Goal: Task Accomplishment & Management: Use online tool/utility

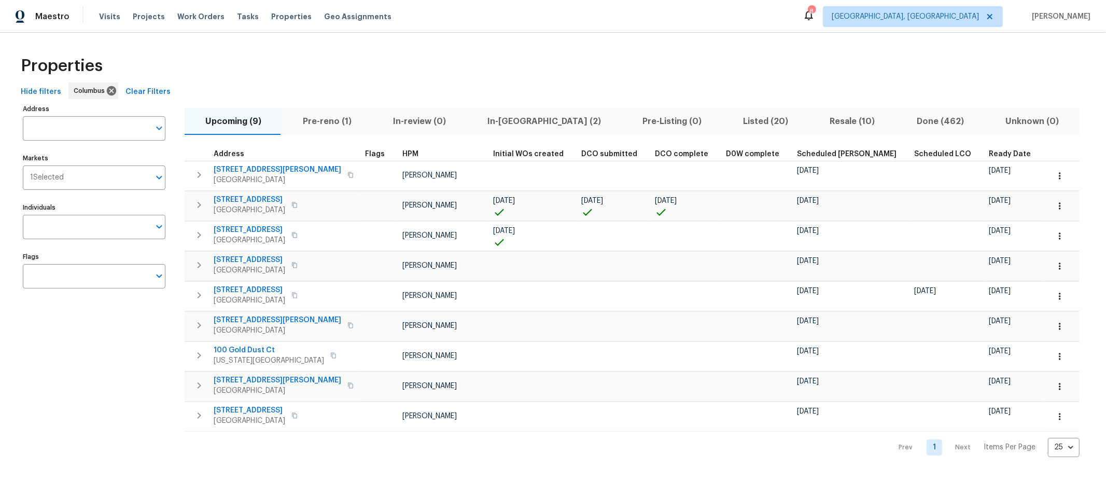
click at [486, 117] on span "In-[GEOGRAPHIC_DATA] (2)" at bounding box center [544, 121] width 143 height 15
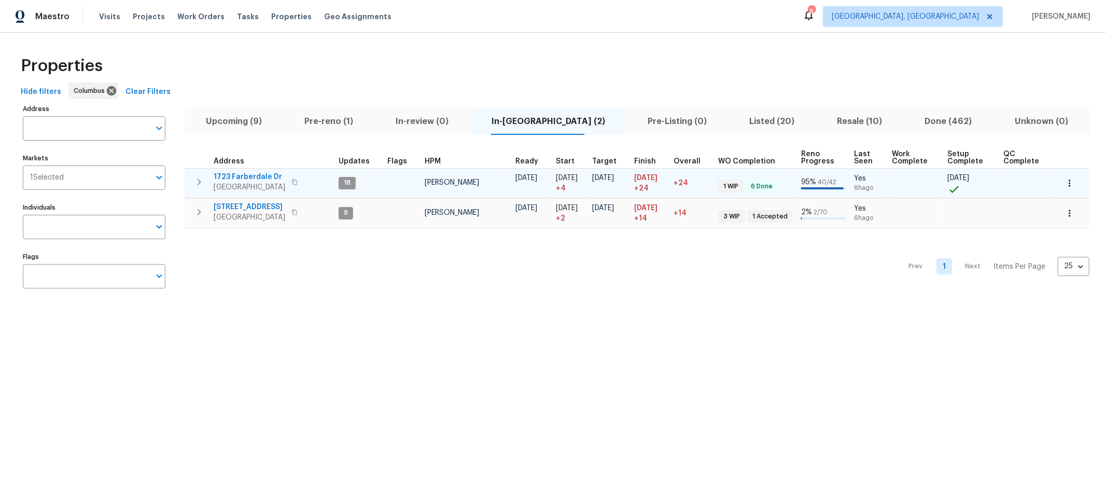
click at [257, 174] on span "1723 Farberdale Dr" at bounding box center [250, 177] width 72 height 10
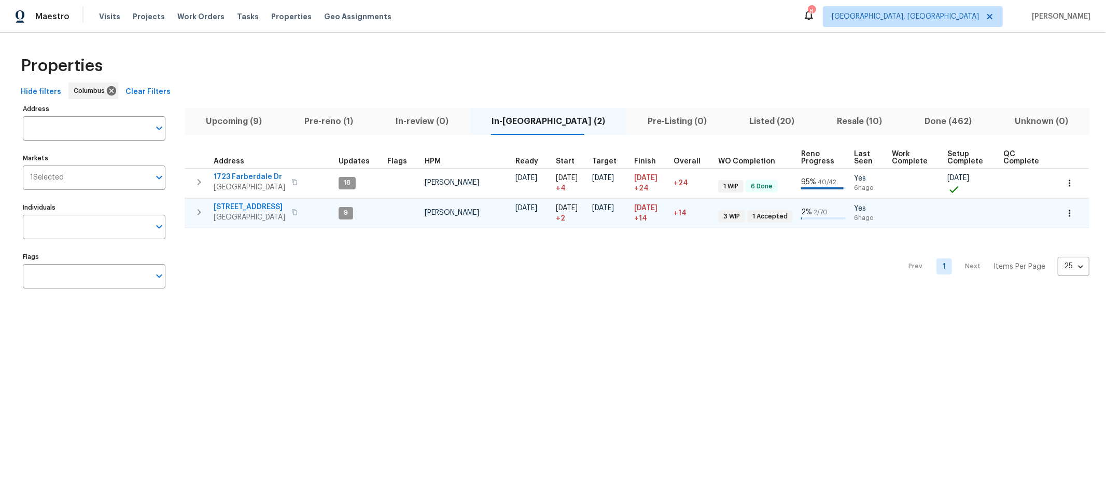
click at [230, 202] on span "[STREET_ADDRESS]" at bounding box center [250, 207] width 72 height 10
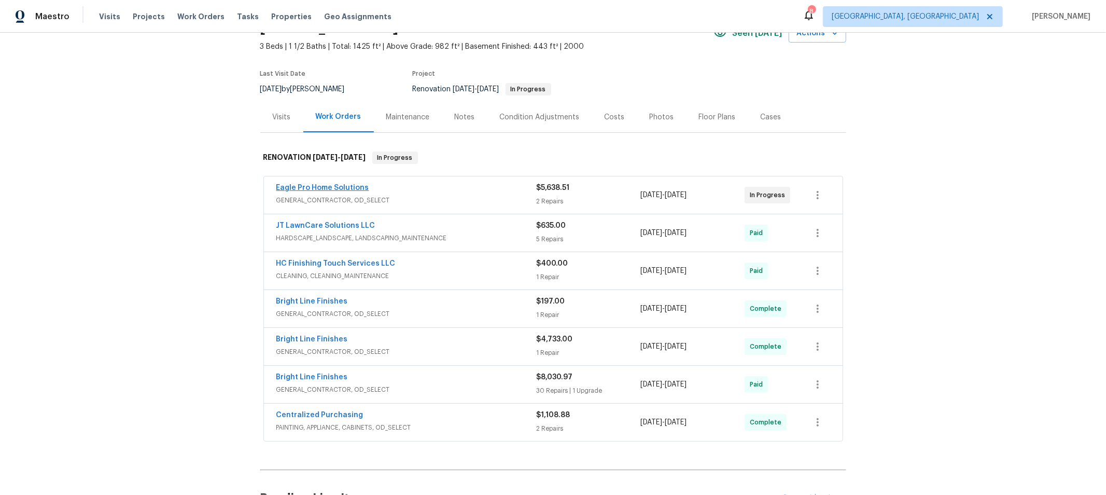
scroll to position [57, 0]
click at [327, 187] on link "Eagle Pro Home Solutions" at bounding box center [322, 186] width 93 height 7
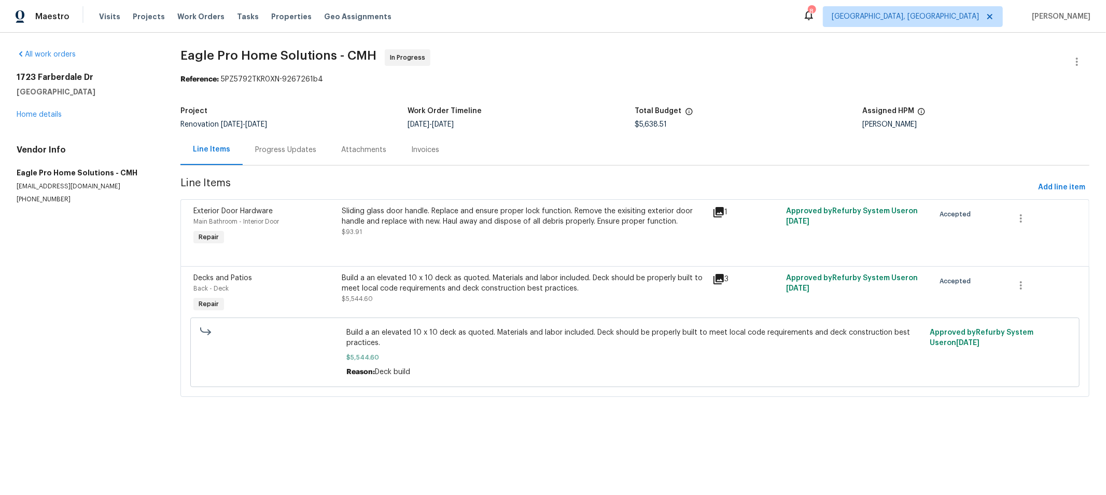
click at [289, 148] on div "Progress Updates" at bounding box center [285, 150] width 61 height 10
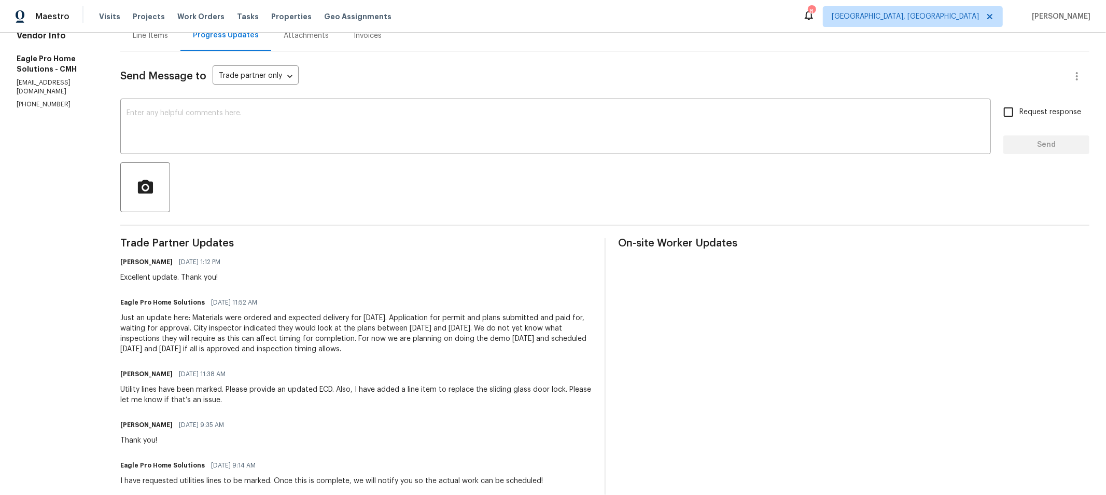
scroll to position [115, 0]
drag, startPoint x: 143, startPoint y: 316, endPoint x: 420, endPoint y: 351, distance: 279.1
click at [420, 351] on div "All work orders [STREET_ADDRESS][PERSON_NAME] Home details Vendor Info Eagle Pr…" at bounding box center [553, 297] width 1106 height 759
copy div "Just an update here: Materials were ordered and expected delivery for [DATE]. A…"
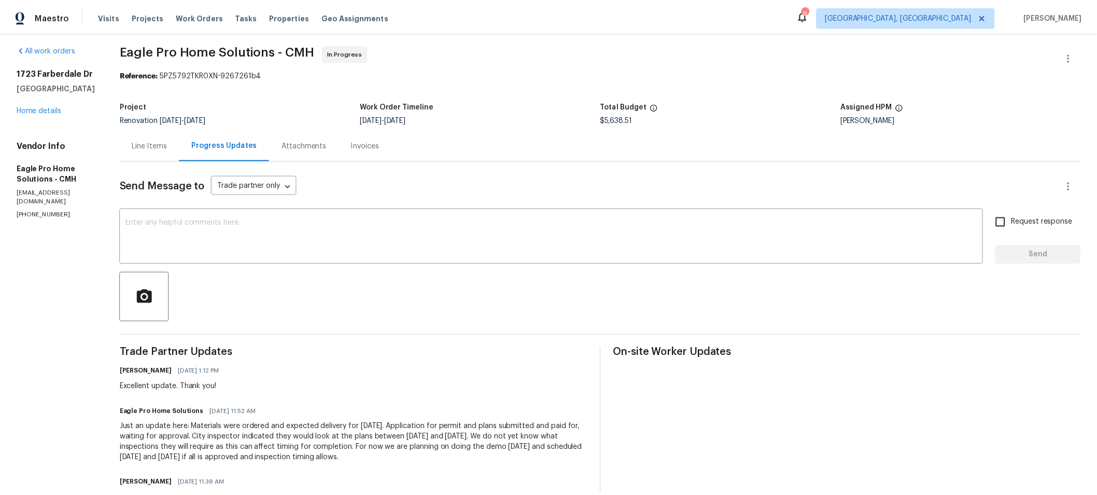
scroll to position [0, 0]
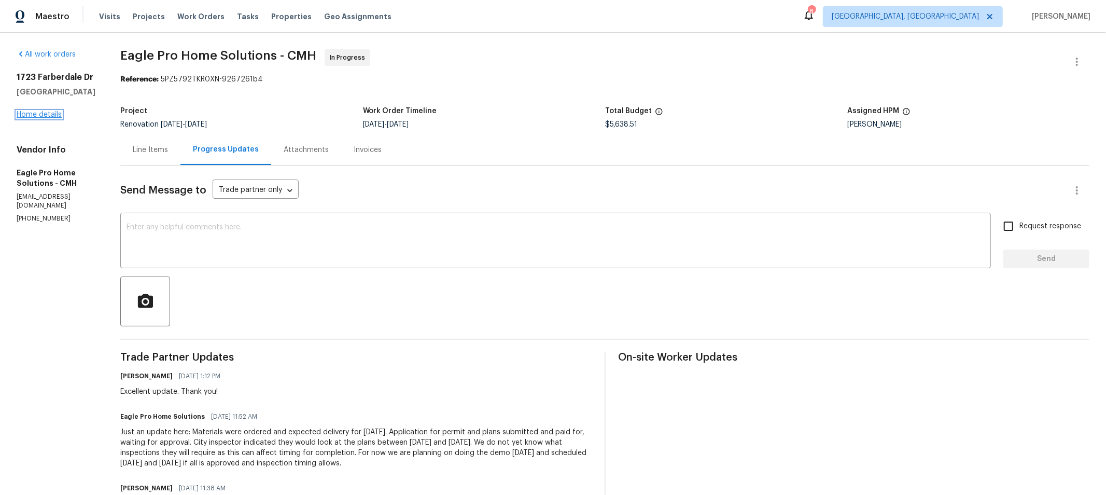
click at [34, 116] on link "Home details" at bounding box center [39, 114] width 45 height 7
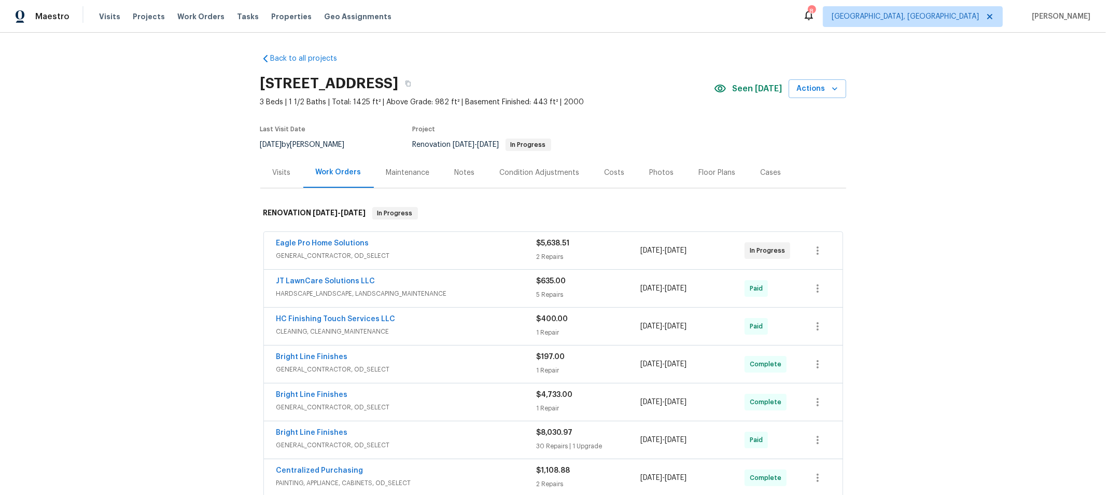
click at [456, 172] on div "Notes" at bounding box center [465, 172] width 20 height 10
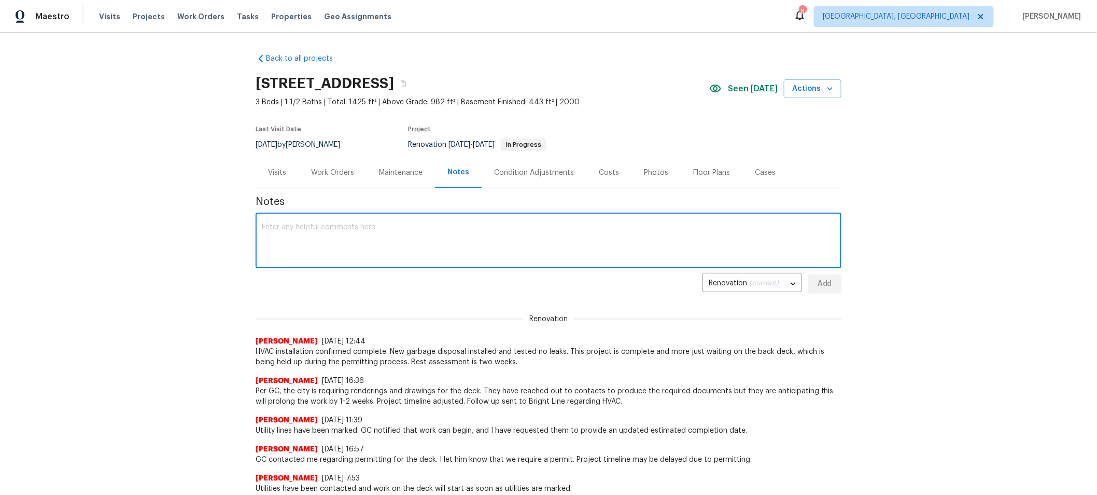
click at [428, 238] on textarea at bounding box center [549, 241] width 574 height 36
paste textarea "Just an update here: Materials were ordered and expected delivery for Tuesday. …"
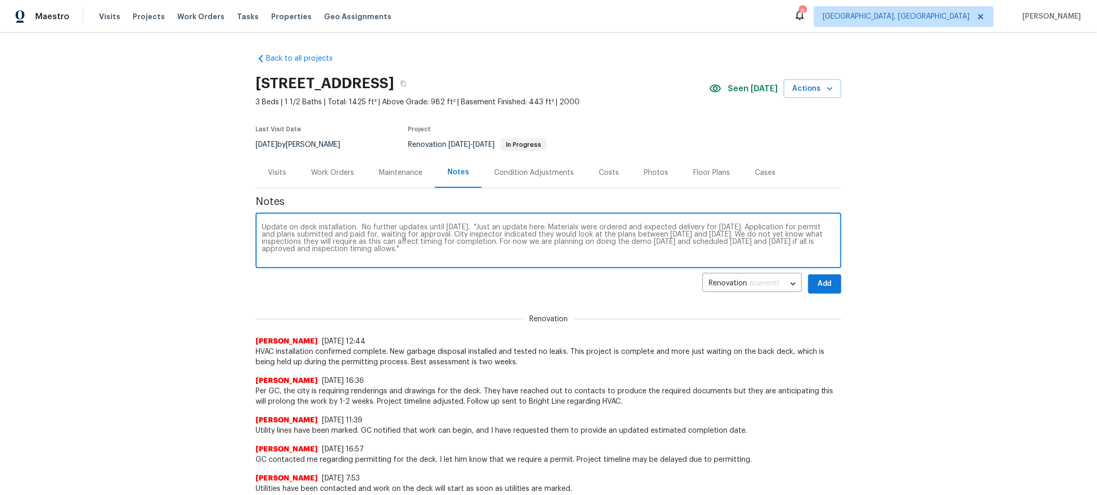
type textarea "Update on deck installation. No further updates until Tuesday. "Just an update …"
click at [824, 282] on span "Add" at bounding box center [825, 283] width 17 height 13
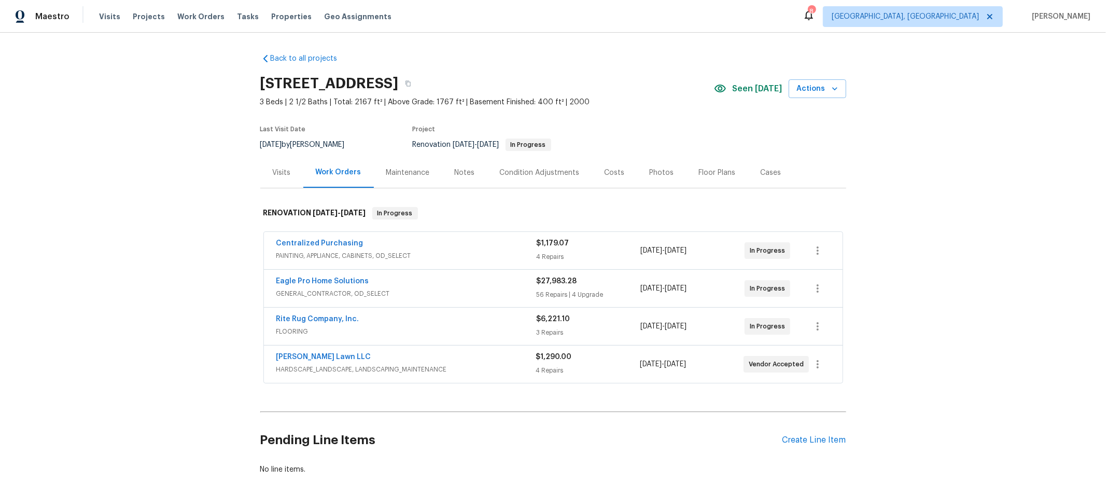
click at [468, 170] on div "Notes" at bounding box center [465, 172] width 20 height 10
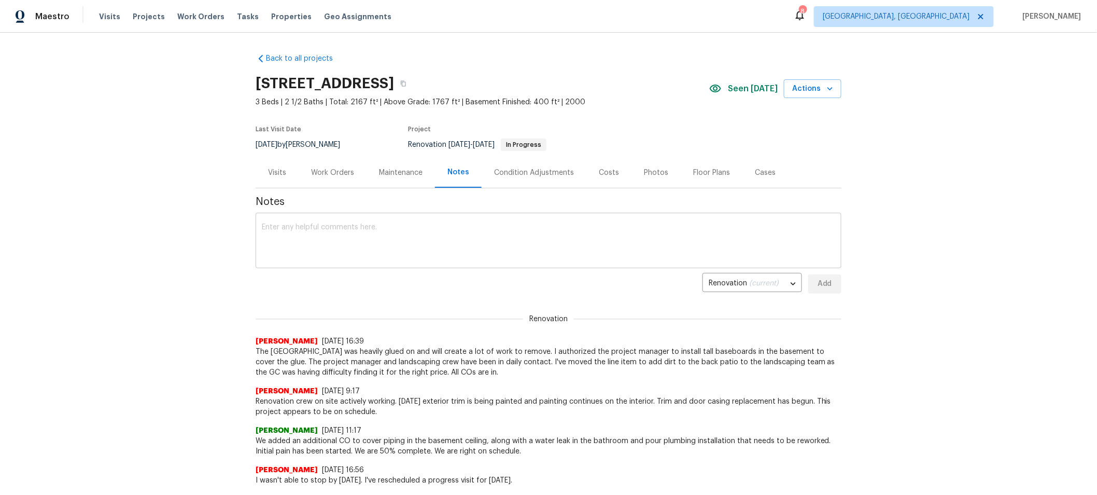
click at [558, 235] on textarea at bounding box center [549, 241] width 574 height 36
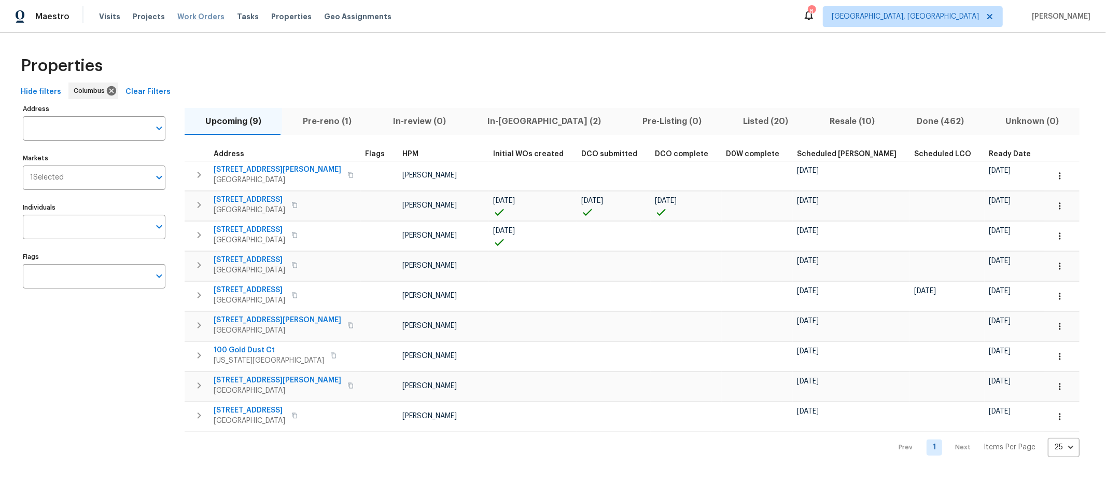
click at [190, 20] on span "Work Orders" at bounding box center [200, 16] width 47 height 10
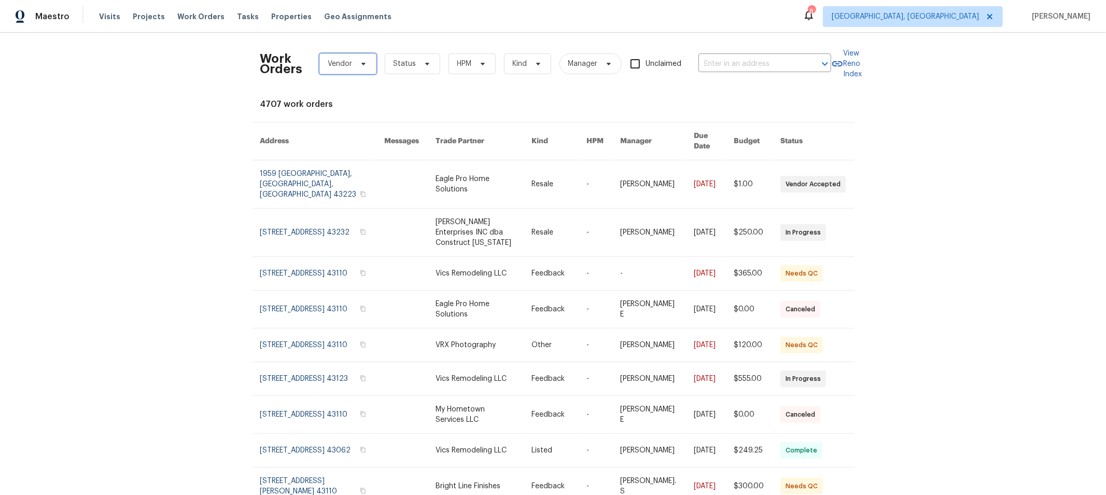
click at [345, 64] on span "Vendor" at bounding box center [340, 64] width 24 height 10
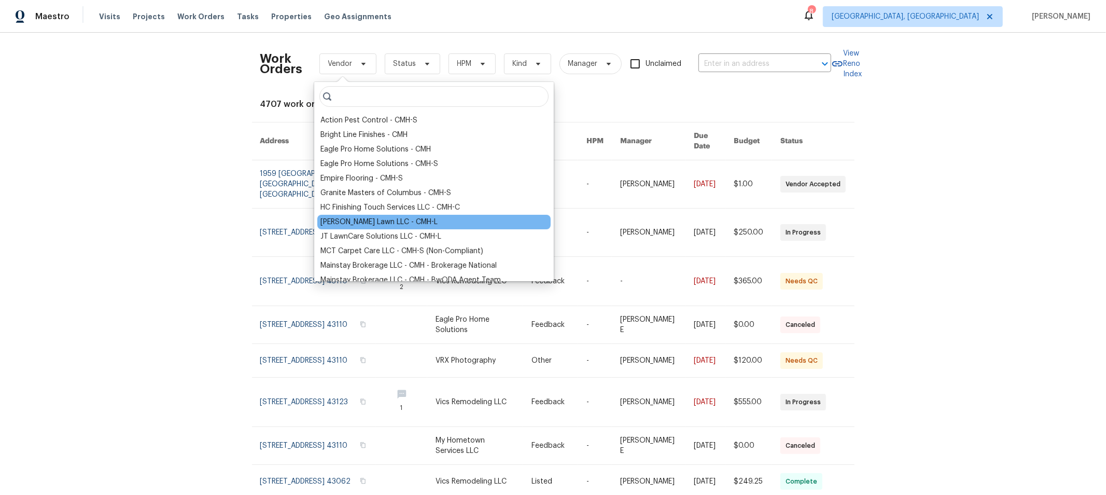
click at [356, 217] on div "Helton Lawn LLC - CMH-L" at bounding box center [378, 222] width 117 height 10
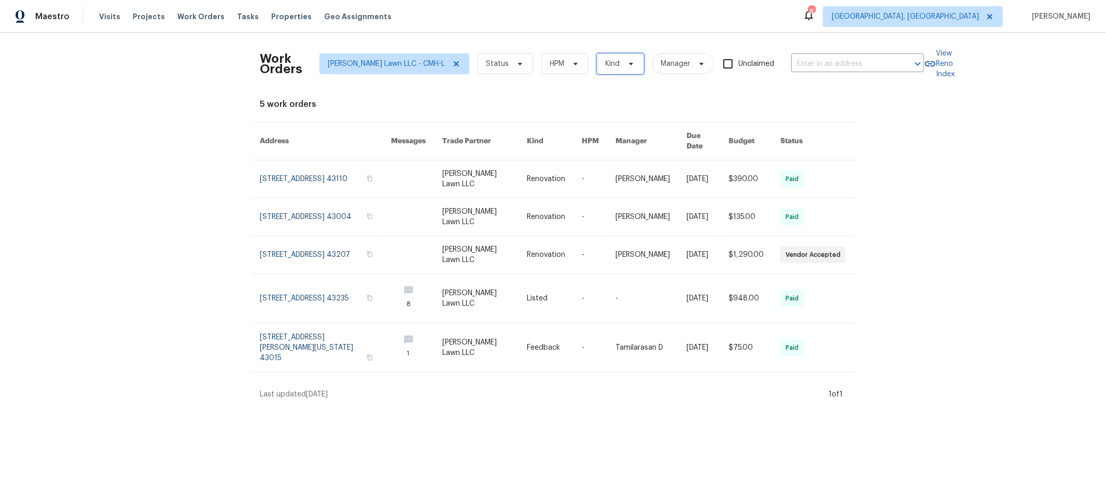
click at [606, 68] on span "Kind" at bounding box center [613, 64] width 15 height 10
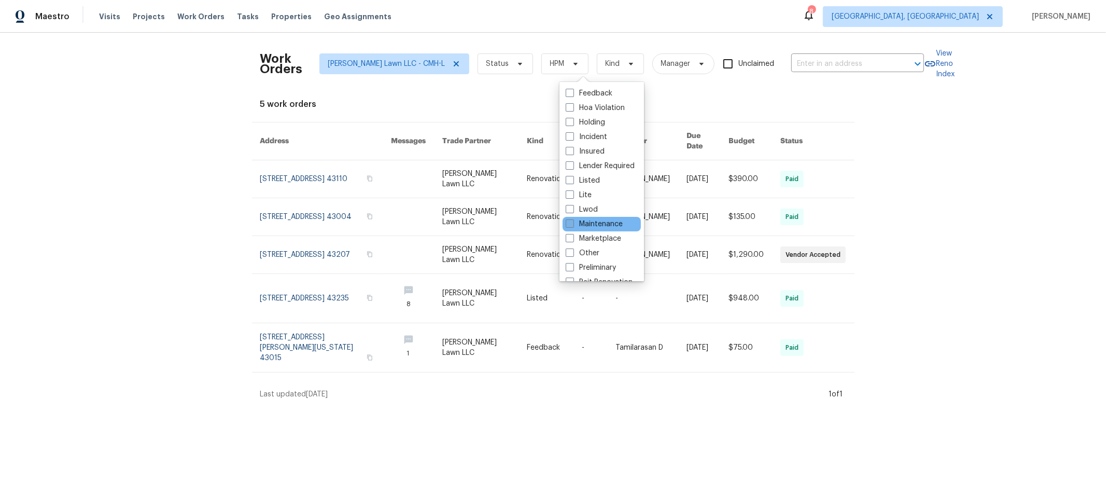
click at [599, 220] on label "Maintenance" at bounding box center [594, 224] width 57 height 10
click at [572, 220] on input "Maintenance" at bounding box center [569, 222] width 7 height 7
checkbox input "true"
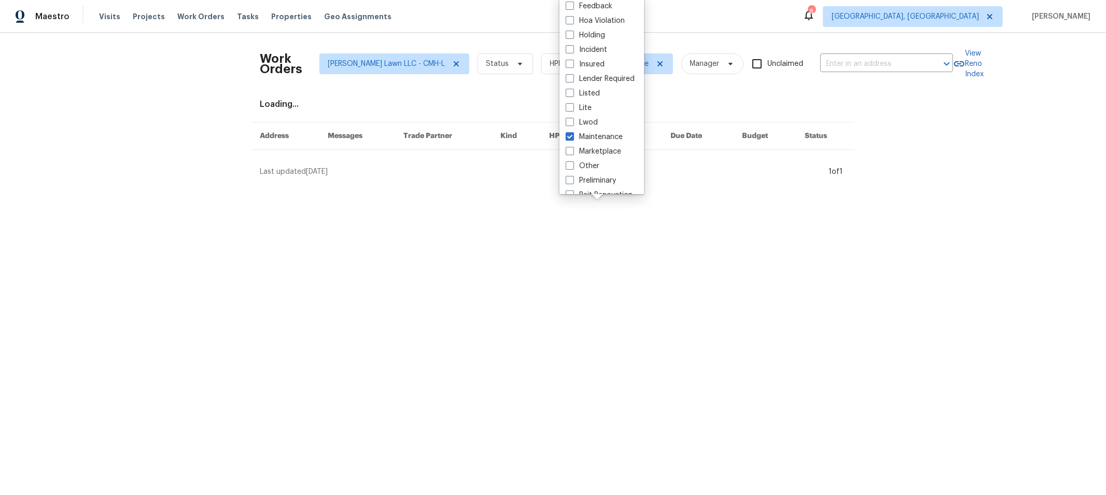
click at [683, 185] on html "Maestro Visits Projects Work Orders Tasks Properties Geo Assignments 8 Columbus…" at bounding box center [553, 92] width 1106 height 185
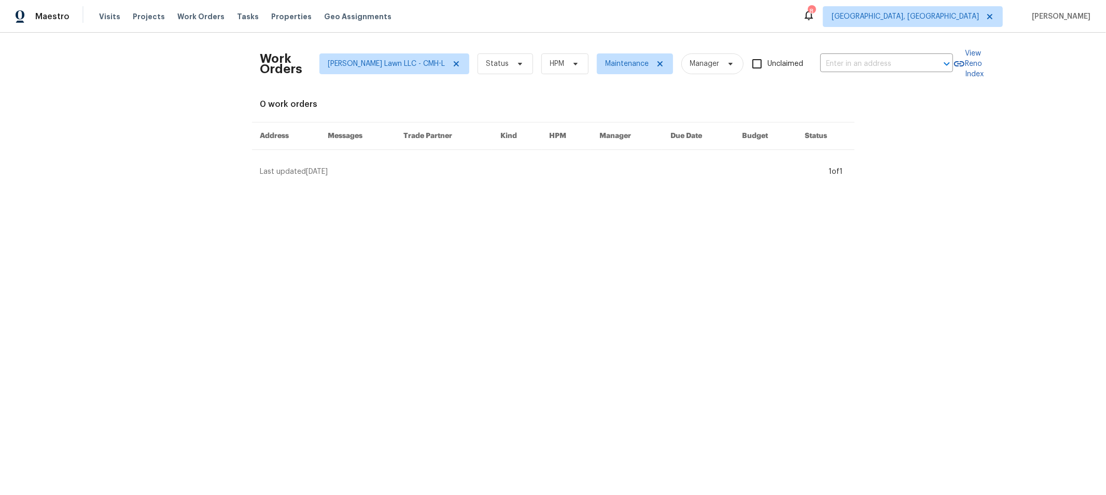
click at [805, 87] on div "Work Orders Helton Lawn LLC - CMH-L Status HPM Maintenance Manager Unclaimed ​ …" at bounding box center [553, 109] width 586 height 136
click at [403, 66] on span "Helton Lawn LLC - CMH-L" at bounding box center [386, 64] width 117 height 10
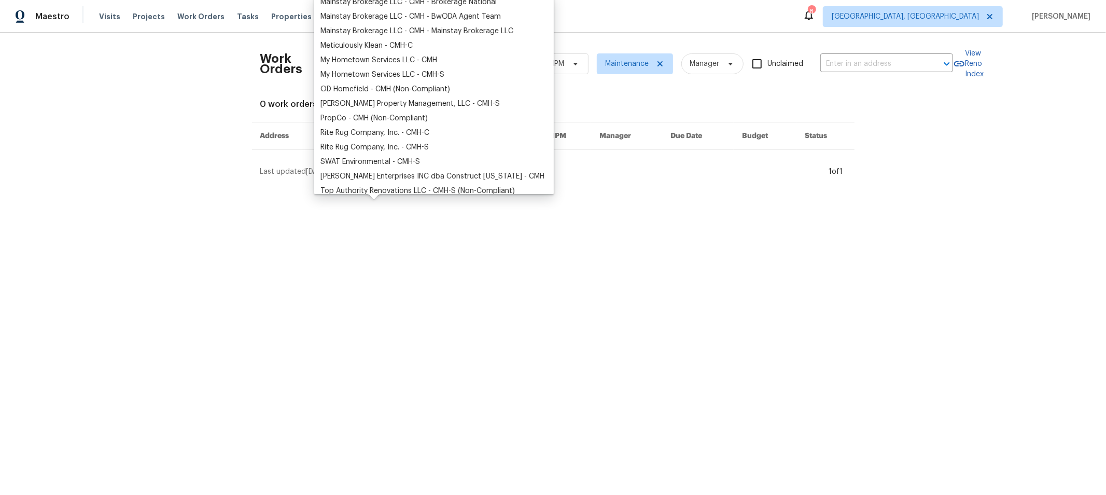
scroll to position [199, 0]
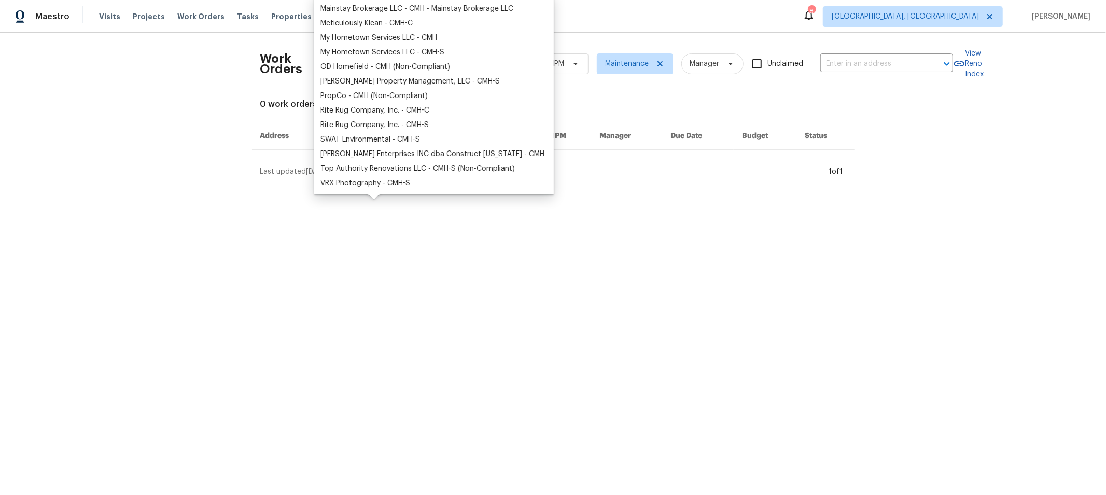
click at [629, 185] on html "Maestro Visits Projects Work Orders Tasks Properties Geo Assignments 8 Columbus…" at bounding box center [553, 92] width 1106 height 185
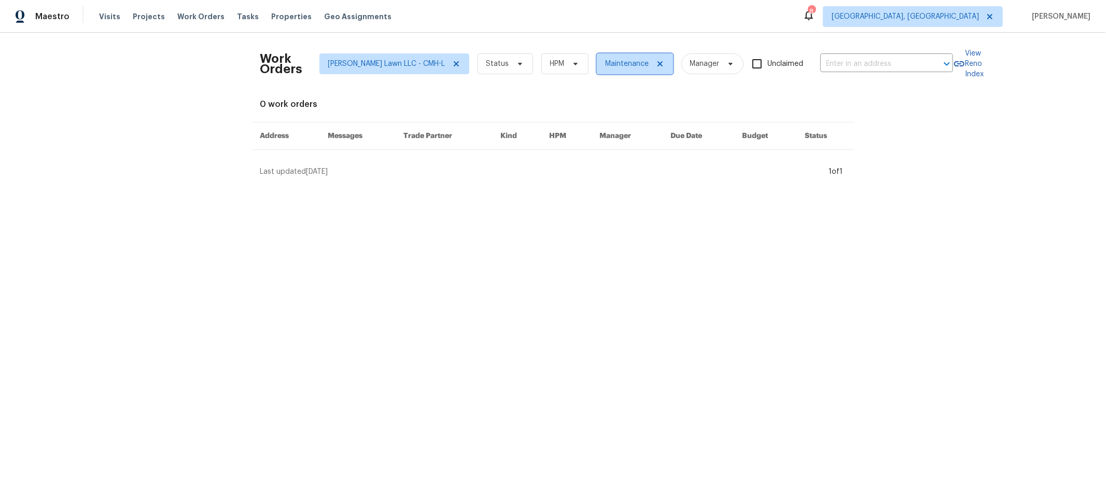
click at [656, 63] on icon at bounding box center [660, 64] width 8 height 8
